Goal: Information Seeking & Learning: Learn about a topic

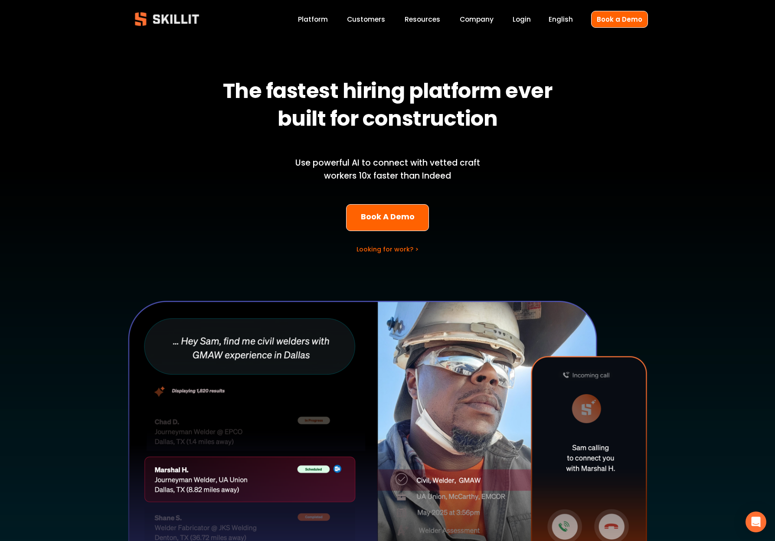
click at [325, 23] on link "Platform" at bounding box center [313, 19] width 30 height 12
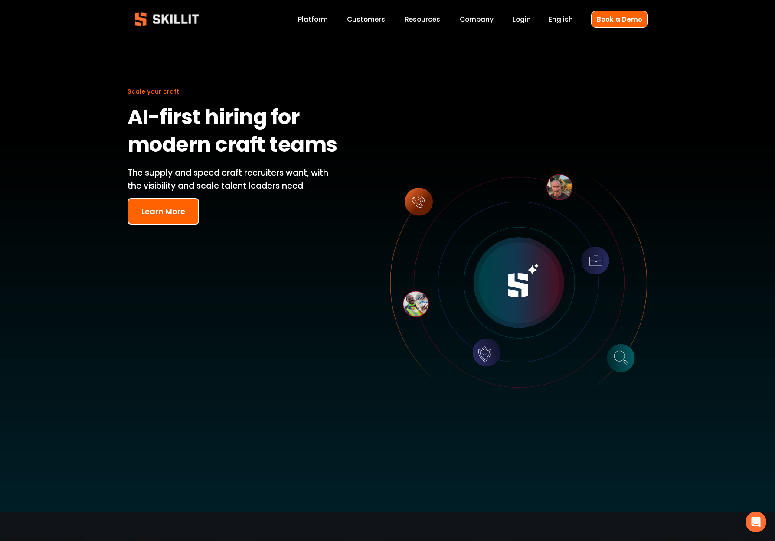
click at [0, 0] on span "Pricing" at bounding box center [0, 0] width 0 height 0
